Goal: Information Seeking & Learning: Learn about a topic

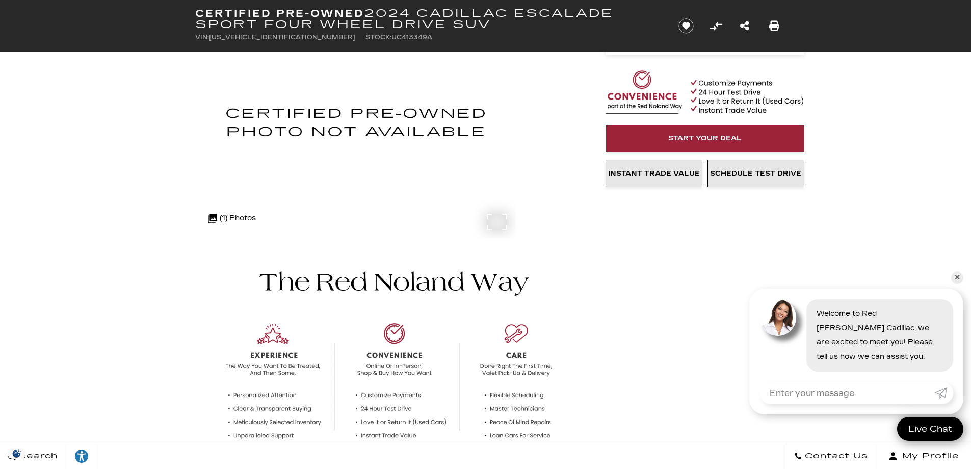
scroll to position [102, 0]
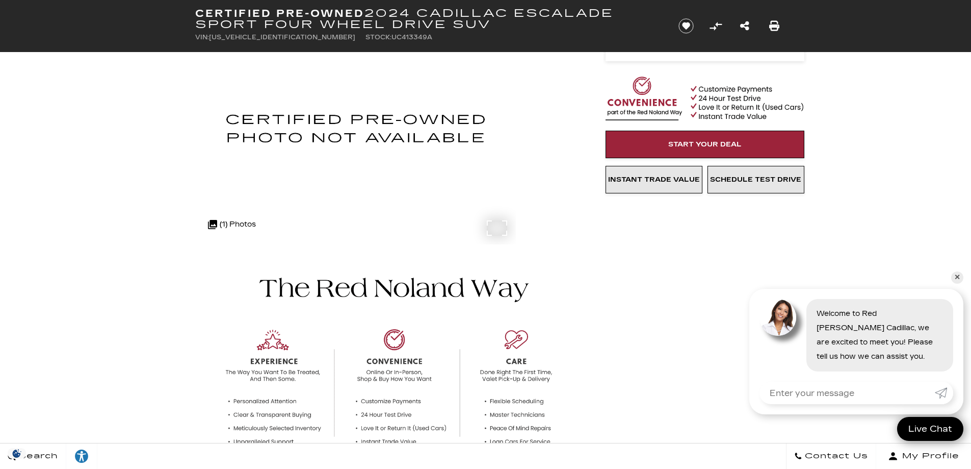
click at [235, 225] on div ".cls-1, .cls-3 { fill: #c50033; } .cls-1 { clip-rule: evenodd; } .cls-2 { clip-…" at bounding box center [232, 224] width 58 height 24
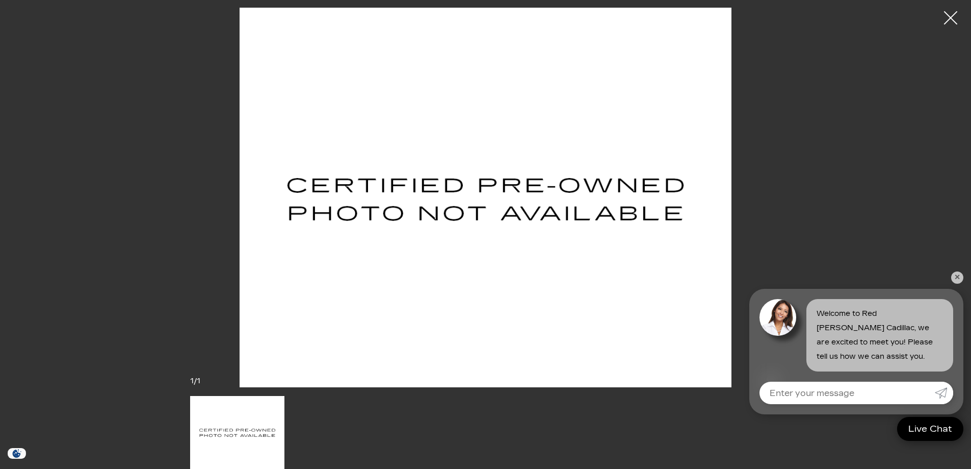
click at [955, 14] on div at bounding box center [951, 18] width 27 height 27
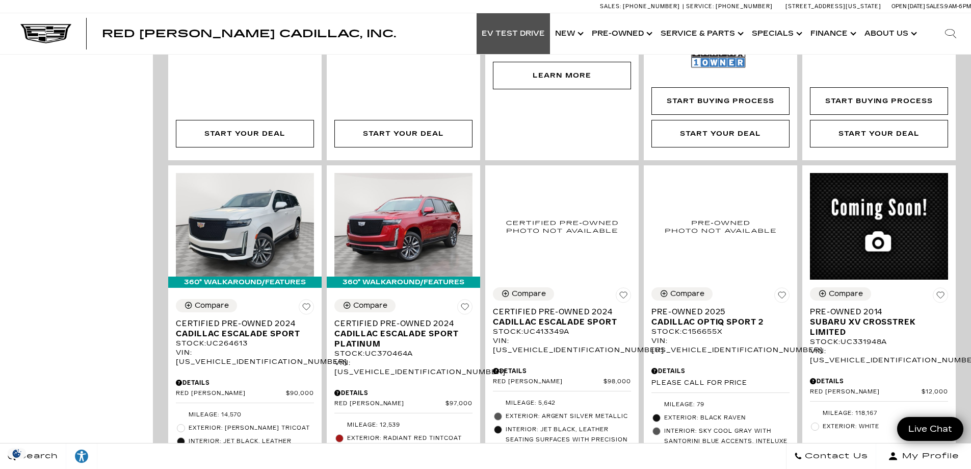
scroll to position [1071, 0]
